Goal: Task Accomplishment & Management: Use online tool/utility

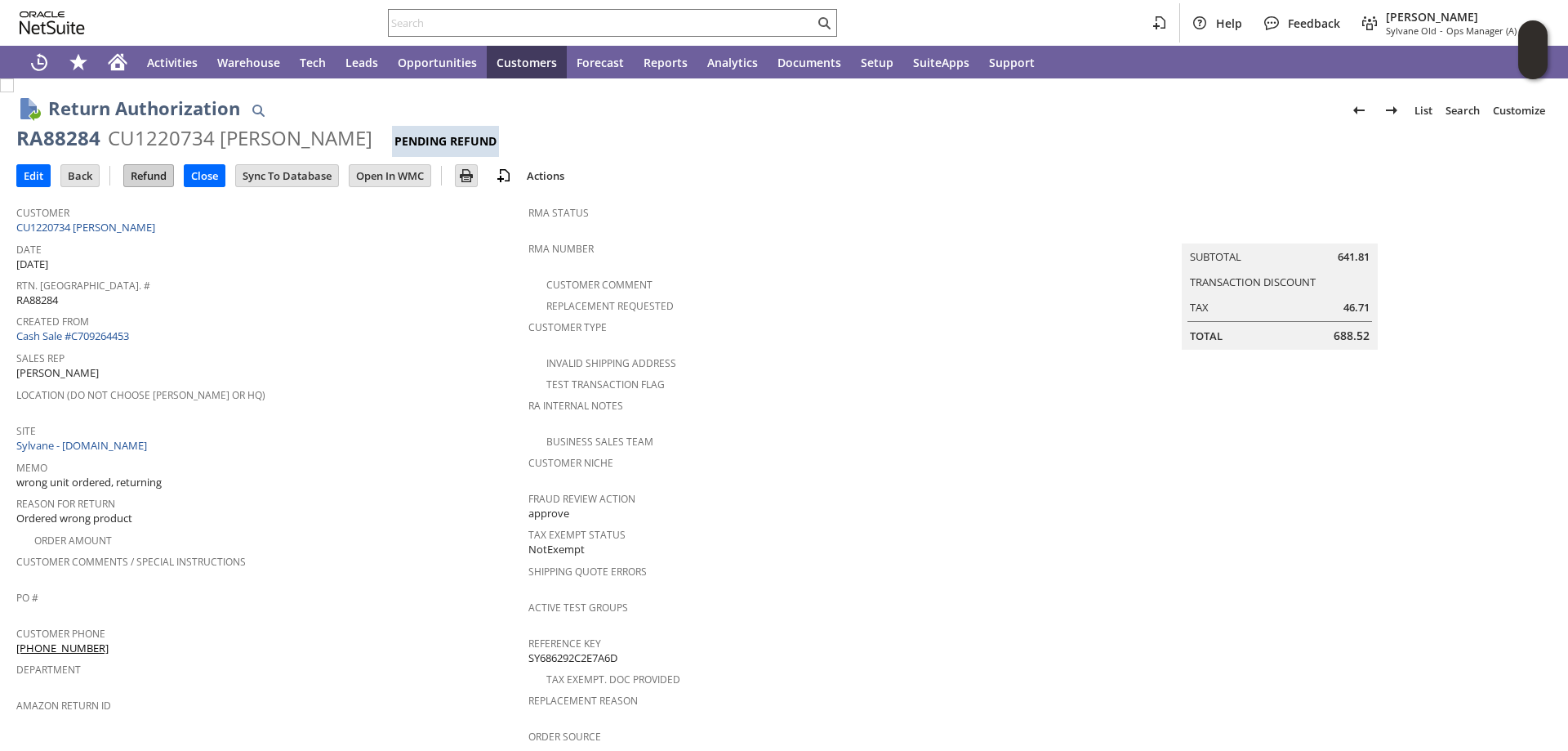
click at [160, 181] on input "Refund" at bounding box center [149, 175] width 49 height 21
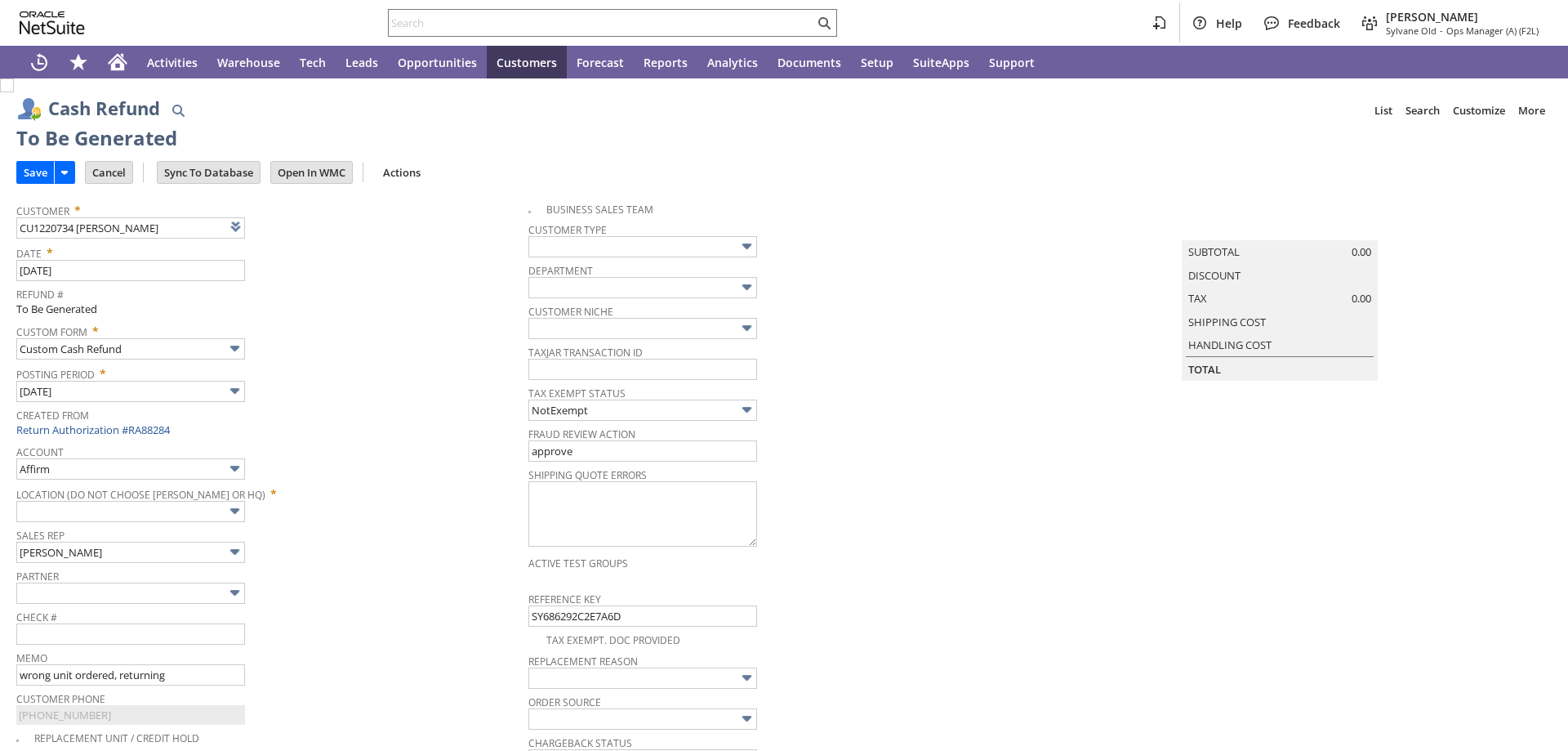
type input "Regions - Merchant 0414"
type input "Headquarters : Head... : Pending Testing"
type input "Add"
type input "Copy Previous"
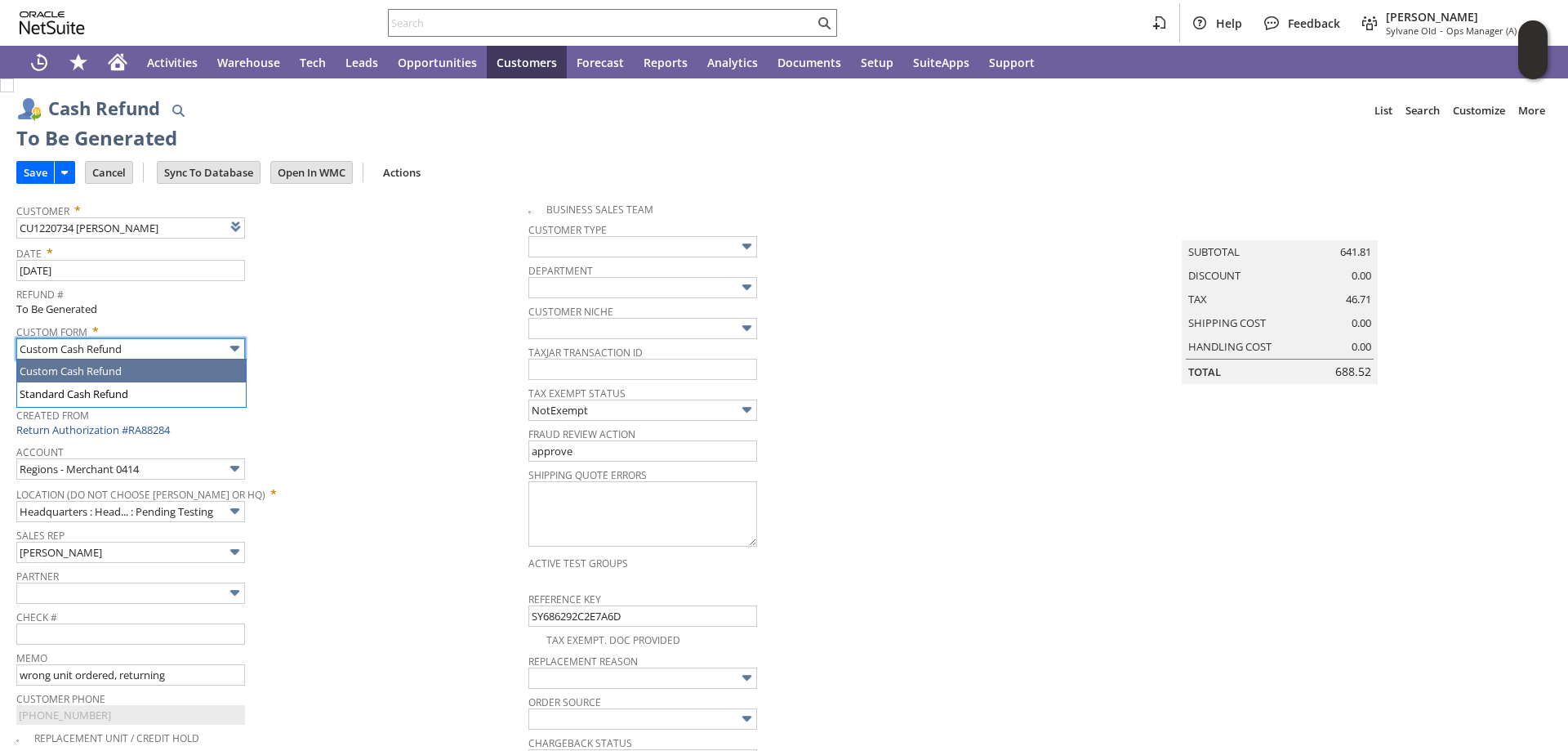
click at [233, 349] on img at bounding box center [235, 348] width 19 height 19
click at [234, 349] on img at bounding box center [235, 348] width 19 height 19
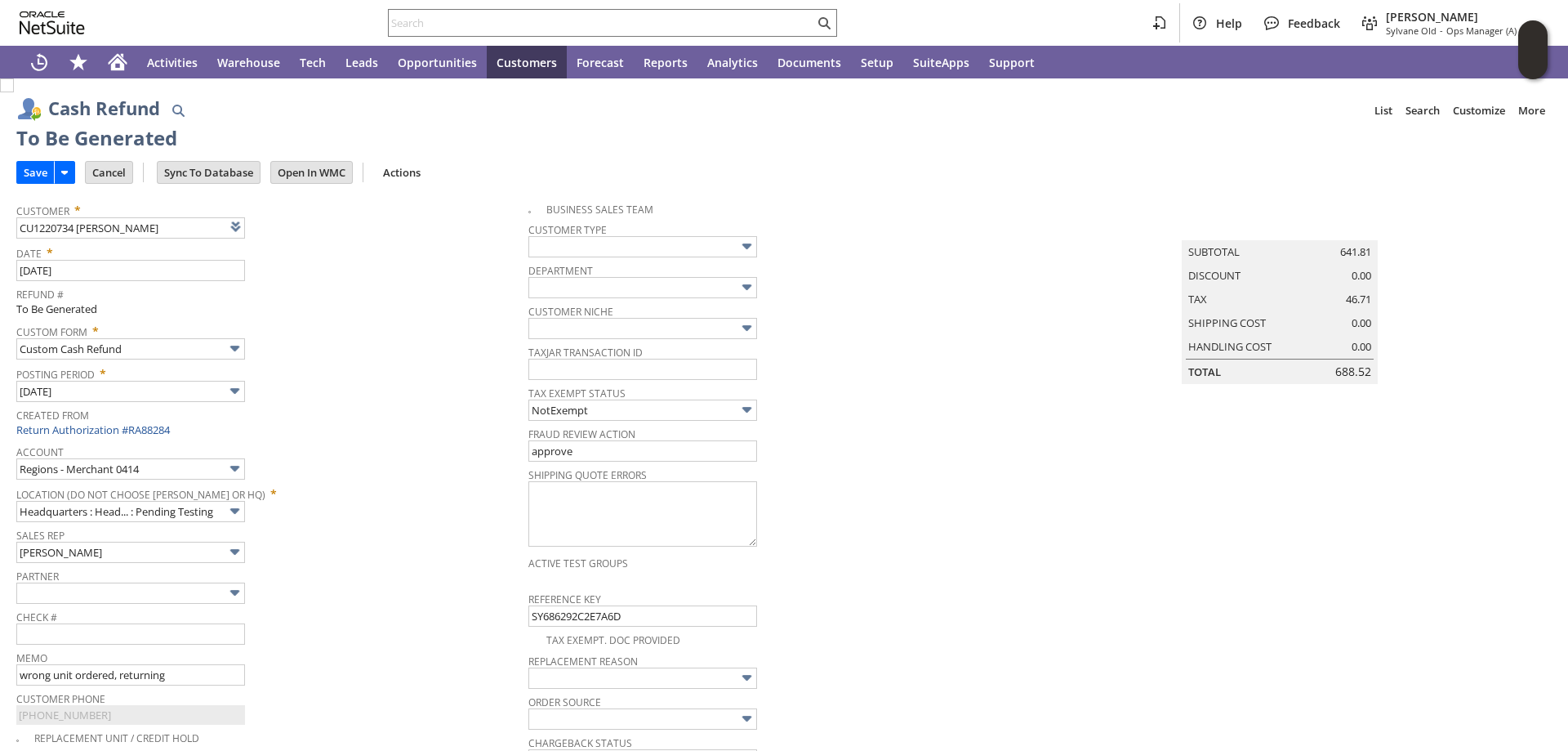
click at [330, 366] on span "Posting Period *" at bounding box center [268, 371] width 504 height 20
click at [113, 175] on input "Cancel" at bounding box center [109, 171] width 46 height 21
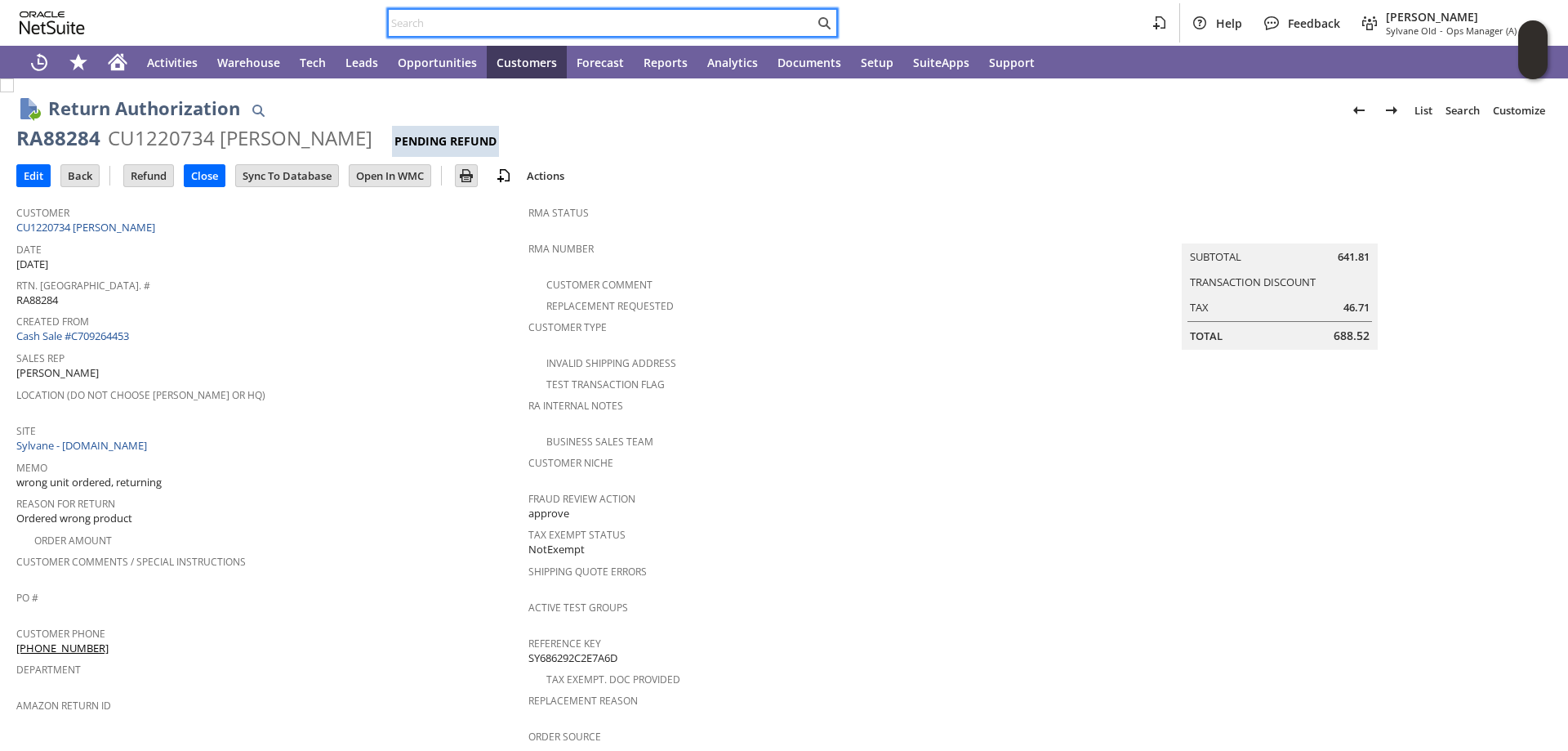
click at [445, 22] on input "text" at bounding box center [601, 23] width 425 height 20
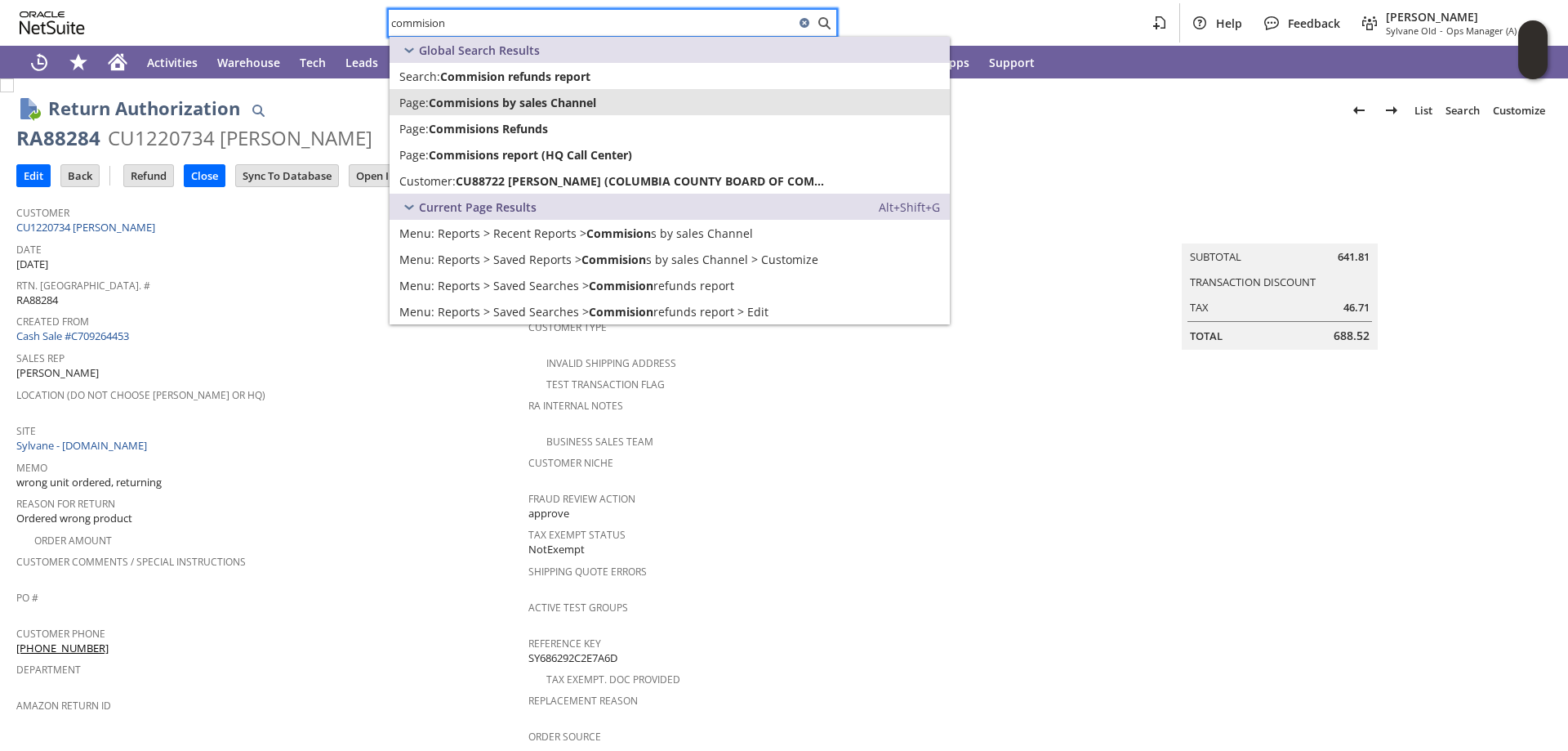
type input "commision"
click at [560, 93] on link "Page: Commisions by sales Channel" at bounding box center [670, 102] width 560 height 26
